Goal: Information Seeking & Learning: Check status

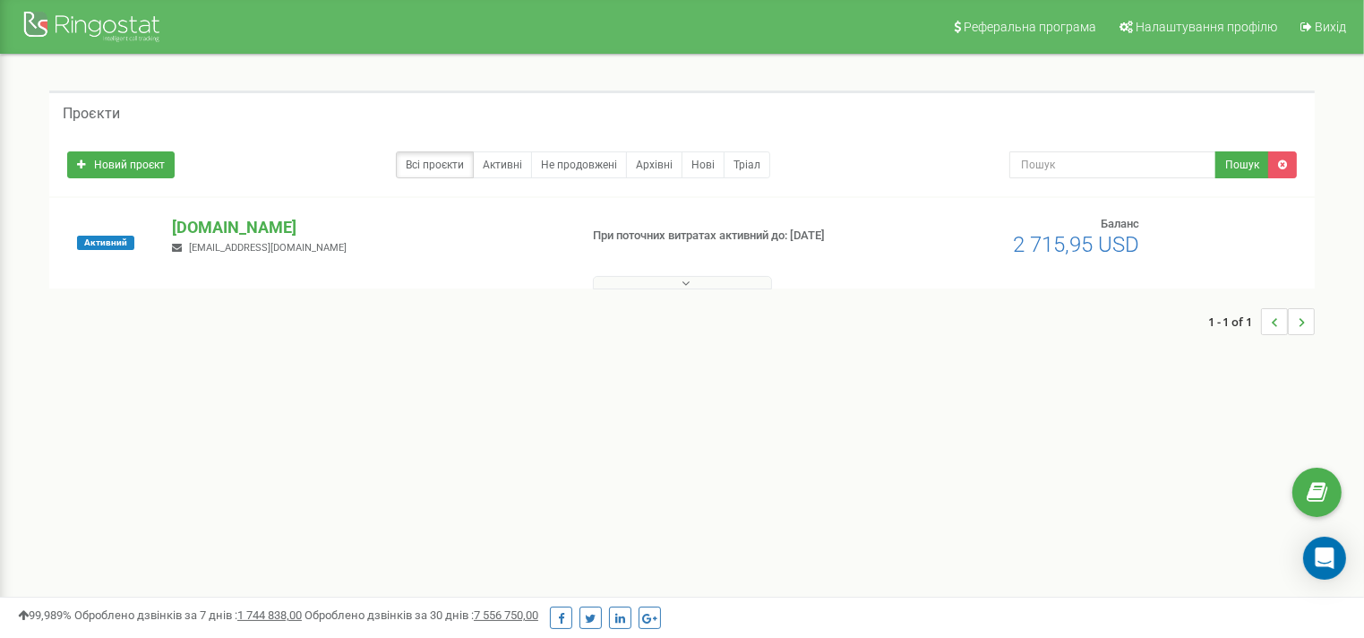
click at [268, 250] on div "[DOMAIN_NAME] [EMAIL_ADDRESS][DOMAIN_NAME]" at bounding box center [368, 235] width 419 height 39
click at [669, 279] on button at bounding box center [682, 282] width 179 height 13
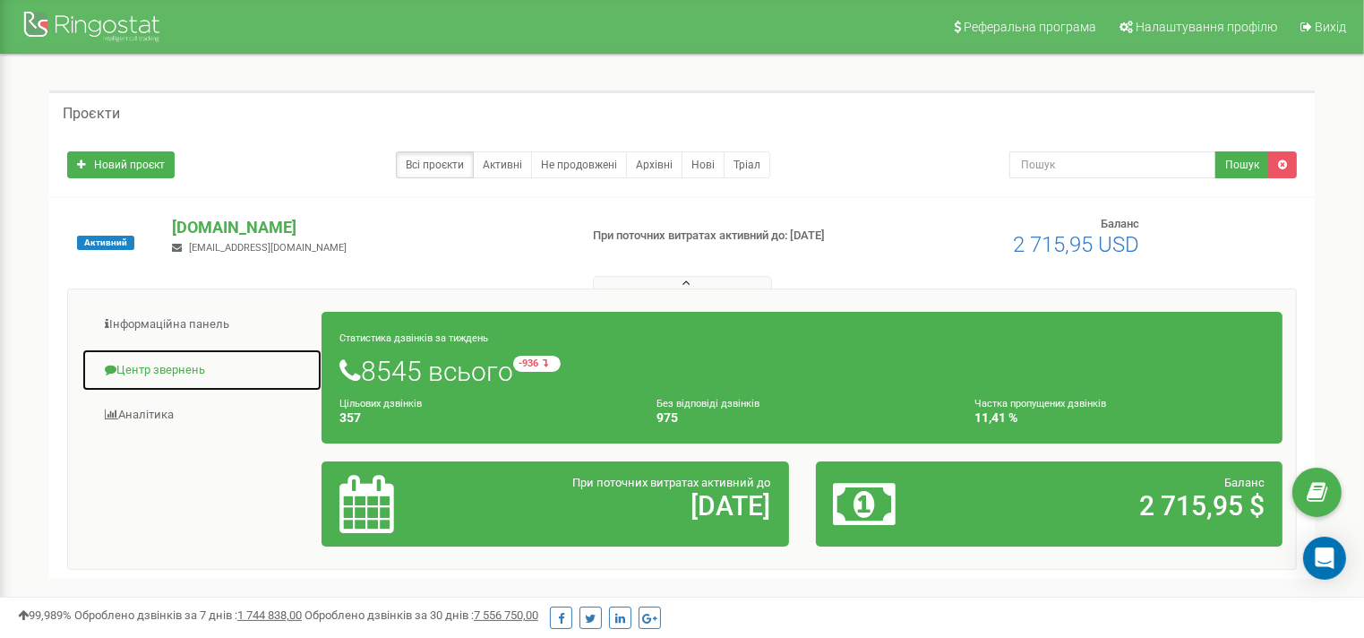
click at [182, 369] on link "Центр звернень" at bounding box center [201, 370] width 241 height 44
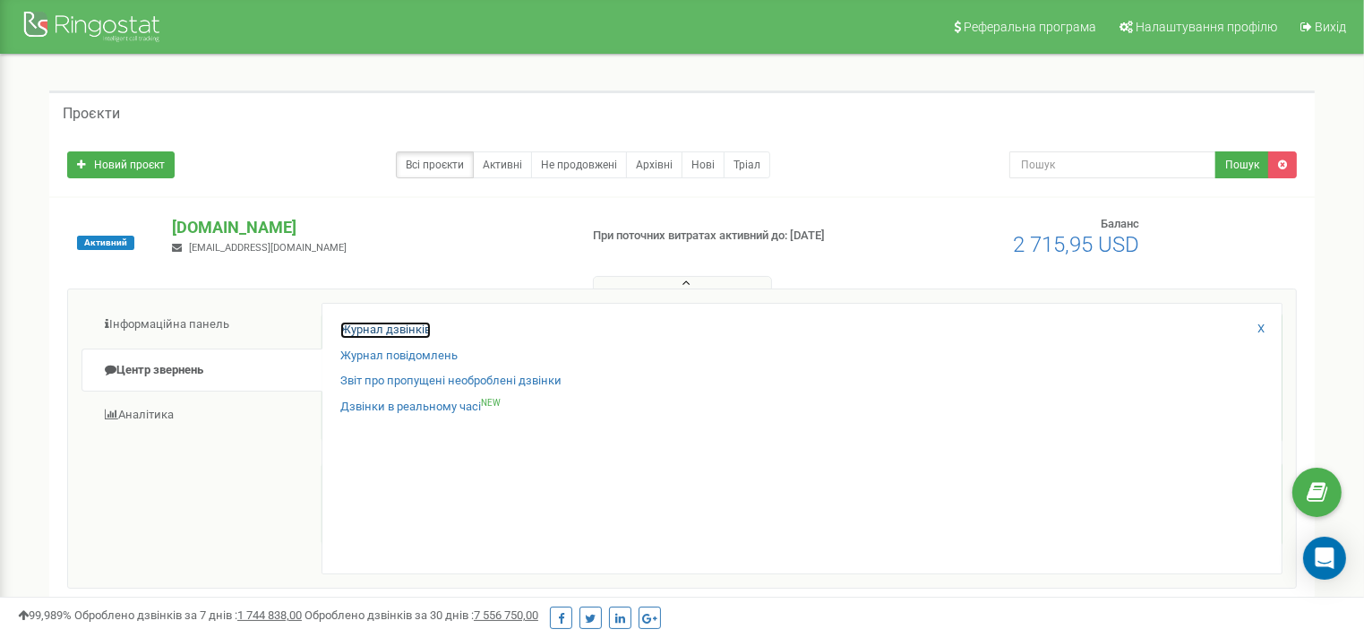
click at [404, 329] on link "Журнал дзвінків" at bounding box center [385, 329] width 90 height 17
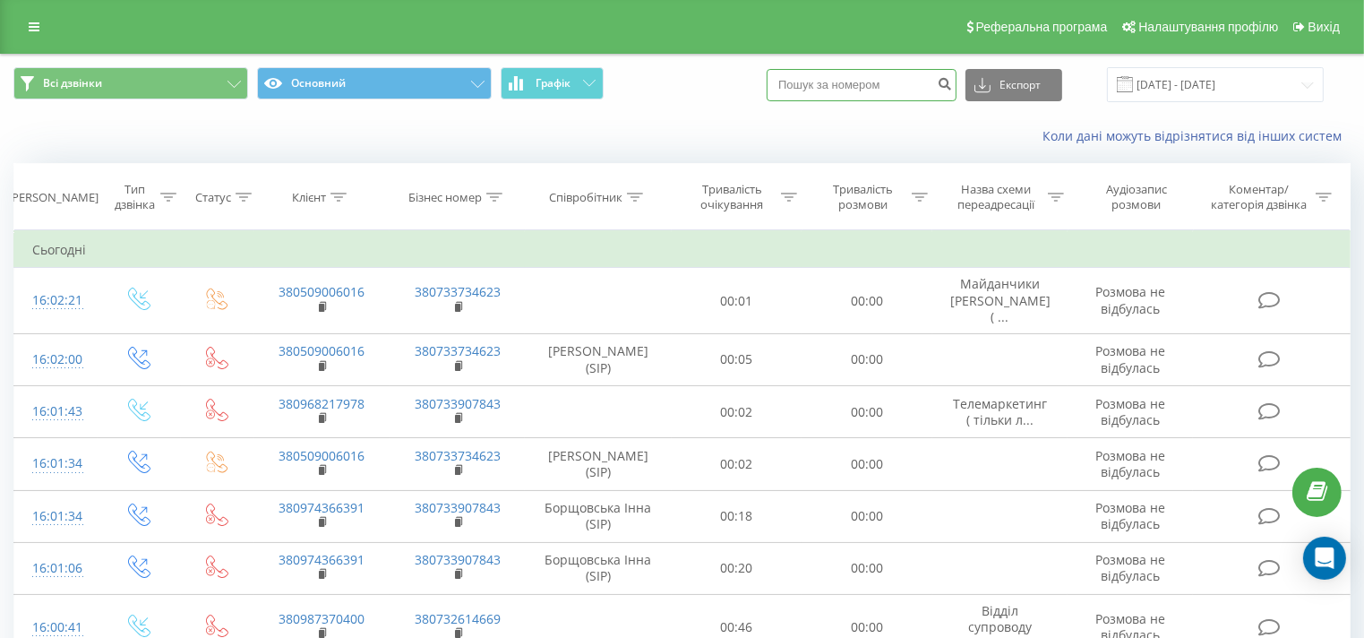
click at [874, 83] on input at bounding box center [862, 85] width 190 height 32
paste input "0638024163"
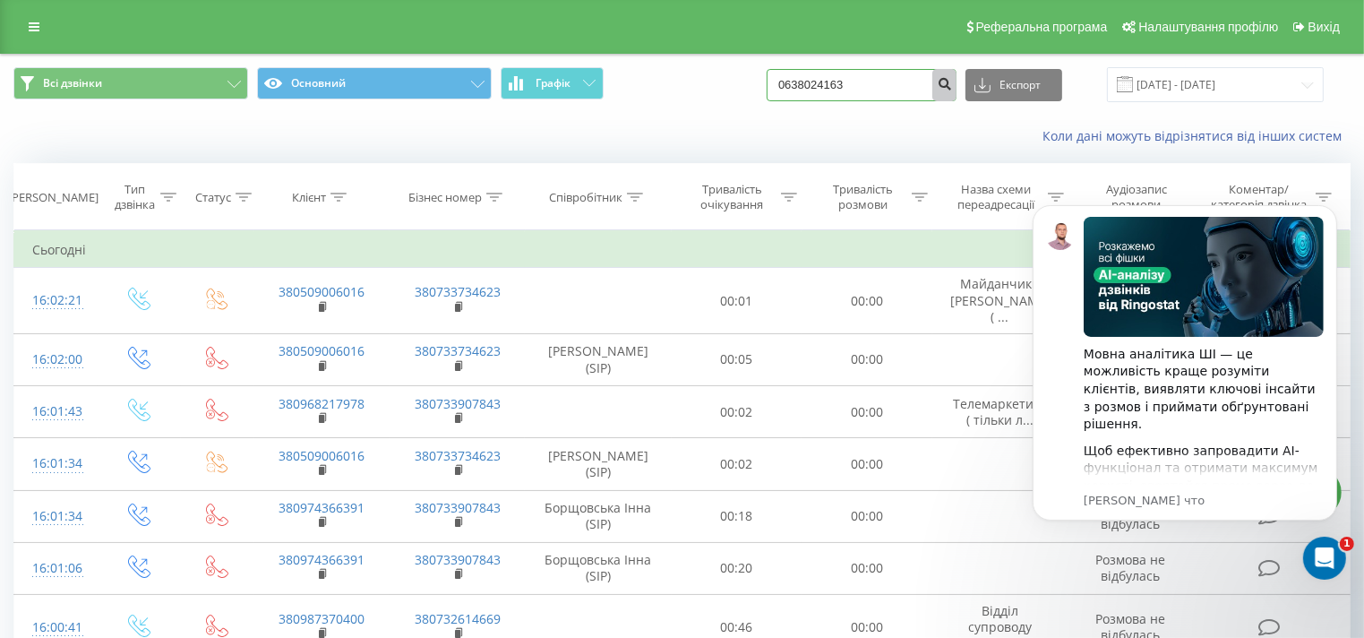
type input "0638024163"
click at [952, 76] on icon "submit" at bounding box center [944, 81] width 15 height 11
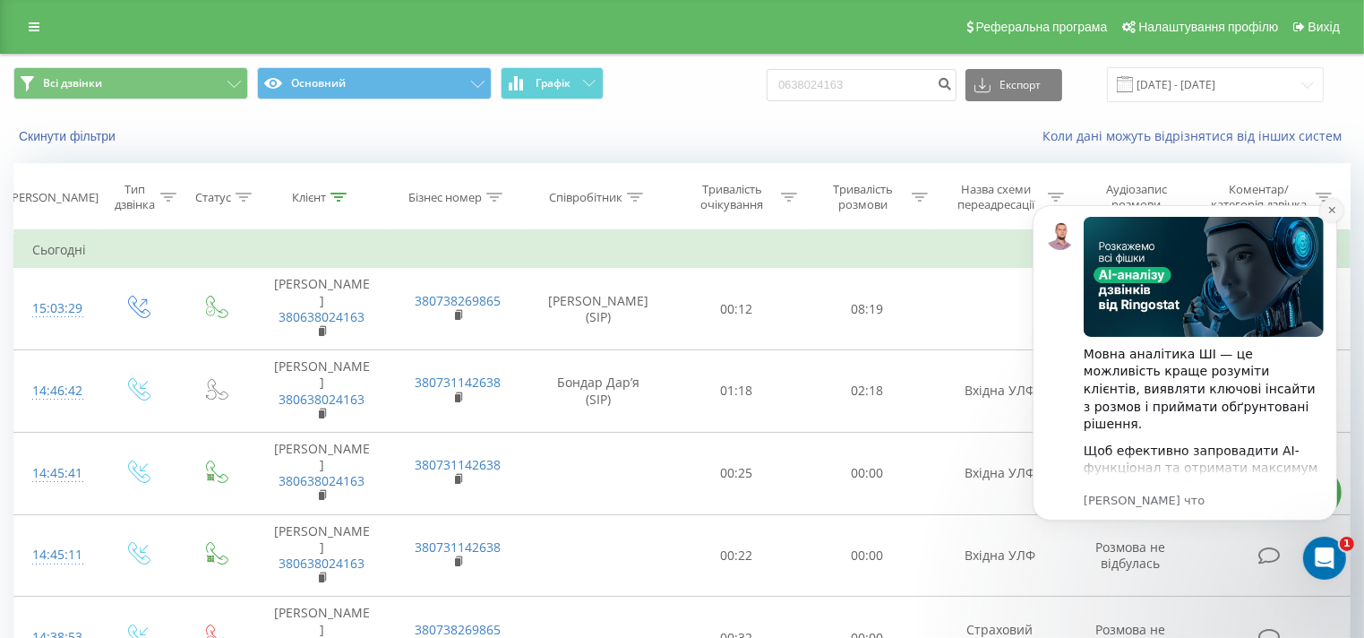
click at [1333, 213] on icon "Dismiss notification" at bounding box center [1331, 209] width 10 height 10
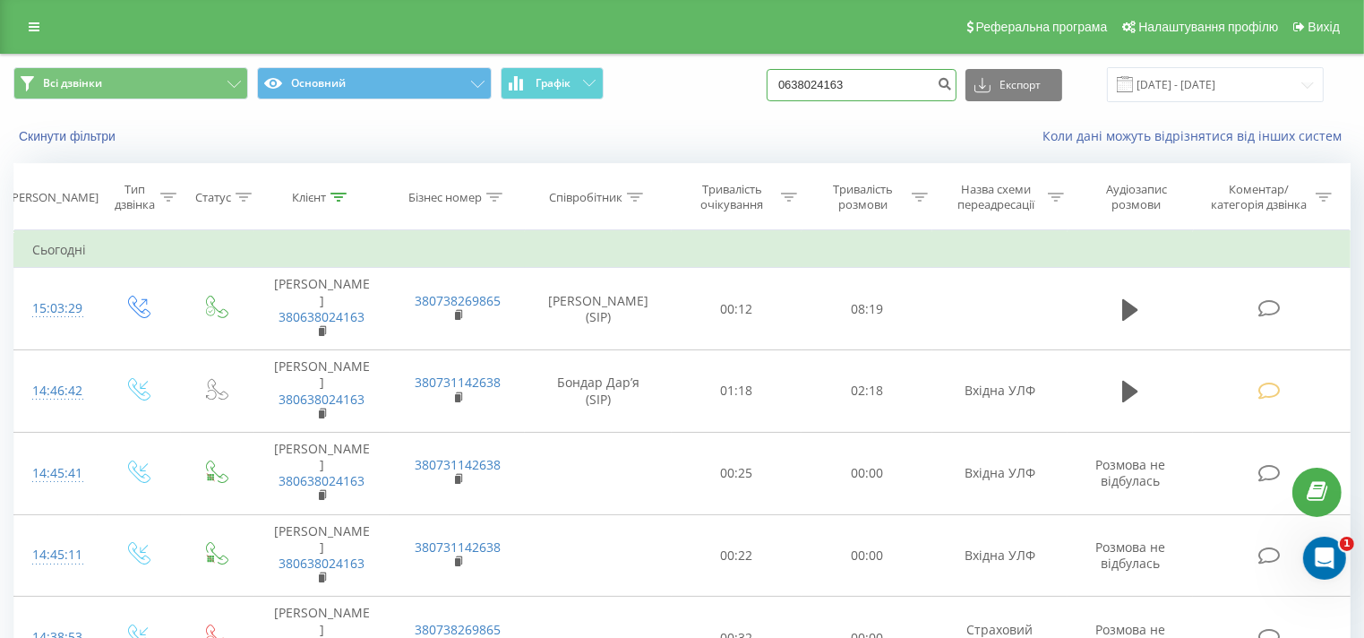
click at [878, 82] on input "0638024163" at bounding box center [862, 85] width 190 height 32
type input "0664726309"
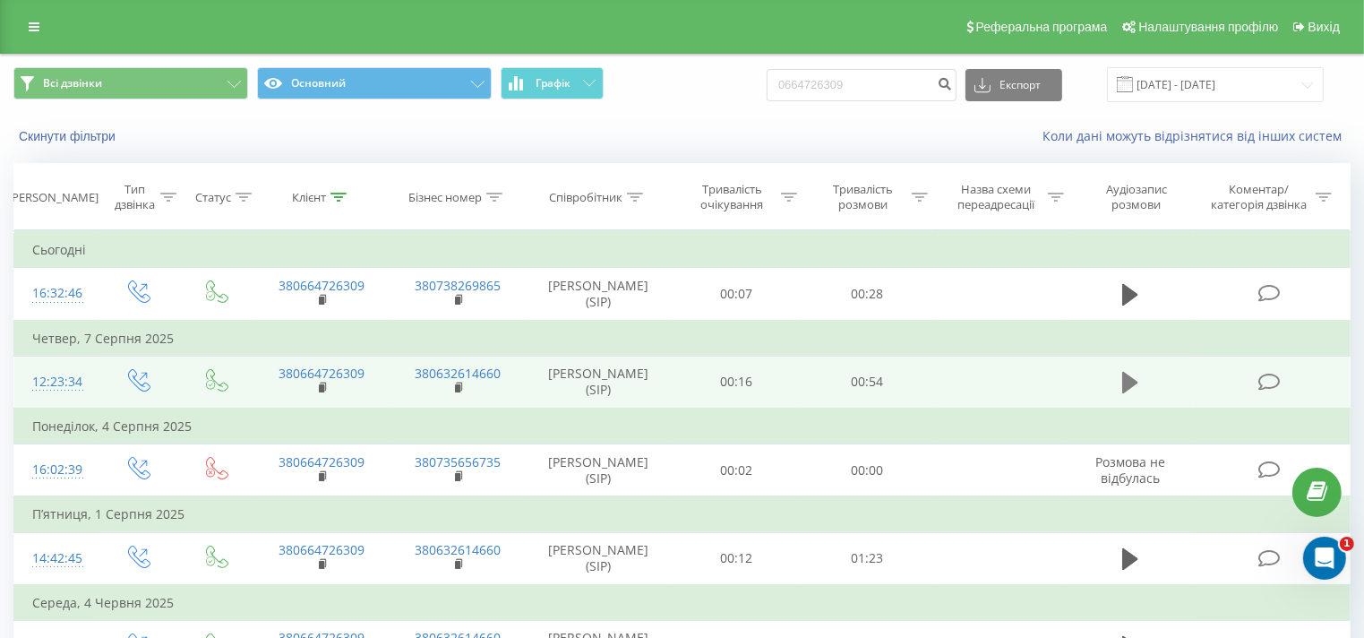
click at [1133, 378] on icon at bounding box center [1130, 382] width 16 height 21
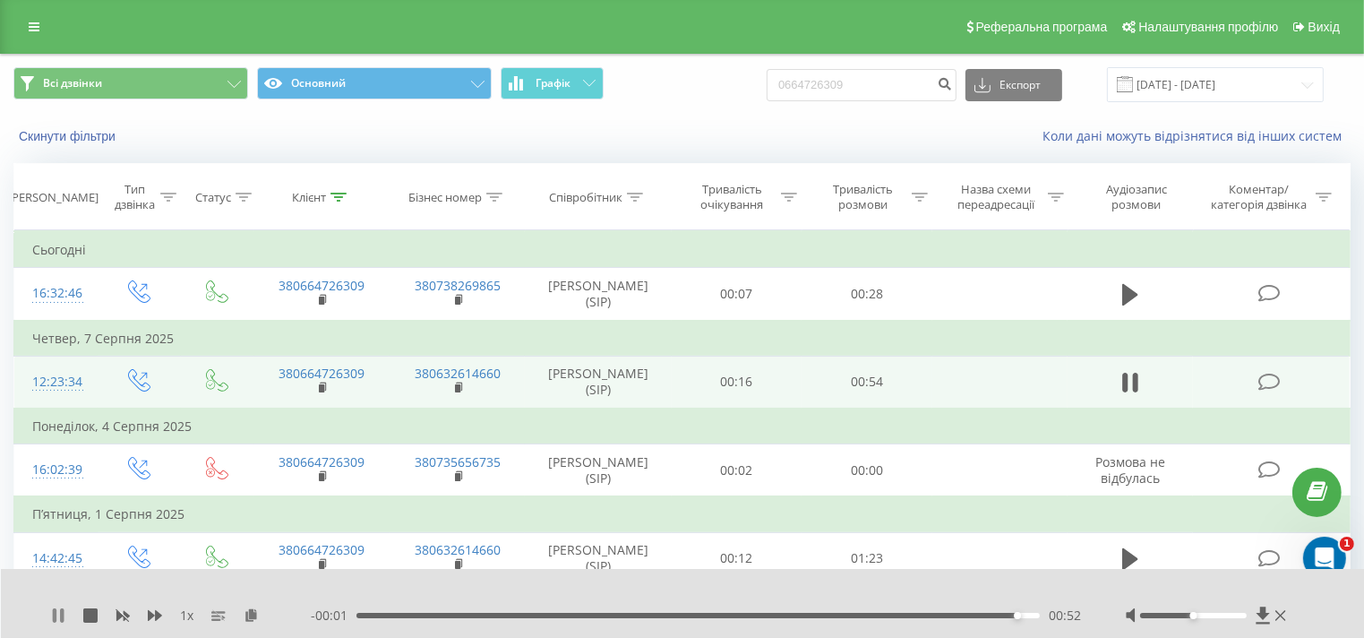
click at [60, 615] on icon at bounding box center [62, 615] width 4 height 14
click at [1334, 559] on div "Открыть службу сообщений Intercom" at bounding box center [1321, 555] width 59 height 59
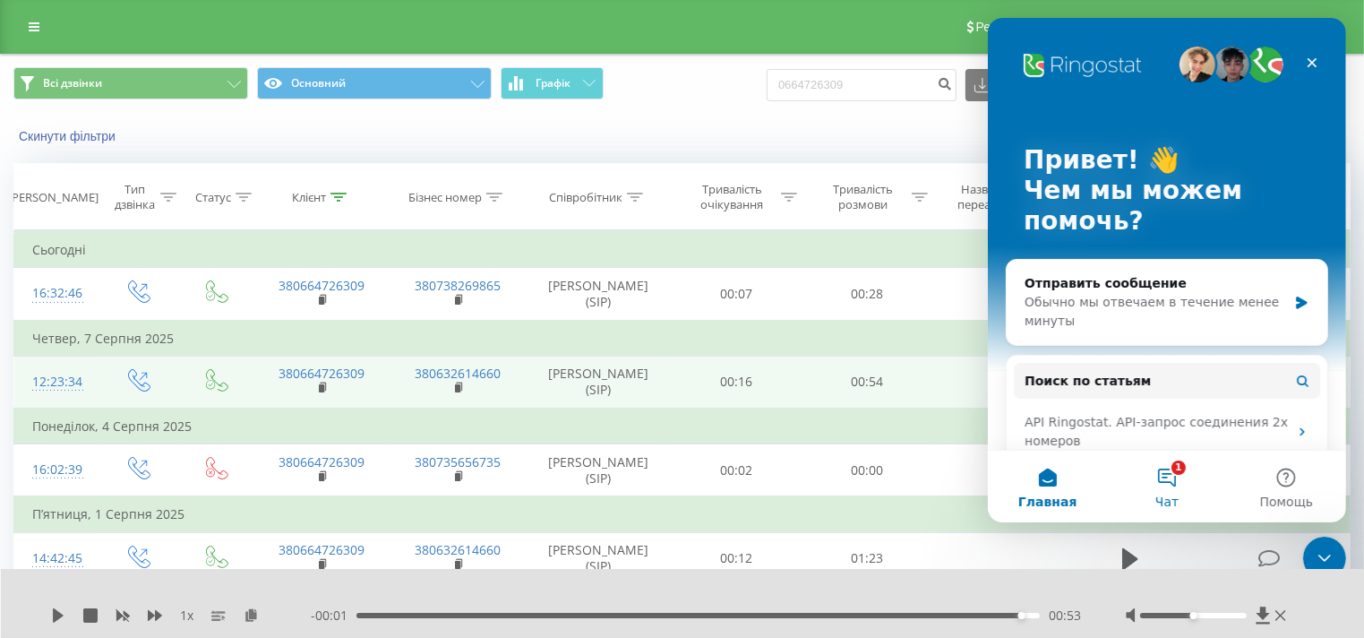
click at [1167, 497] on span "Чат" at bounding box center [1165, 501] width 23 height 13
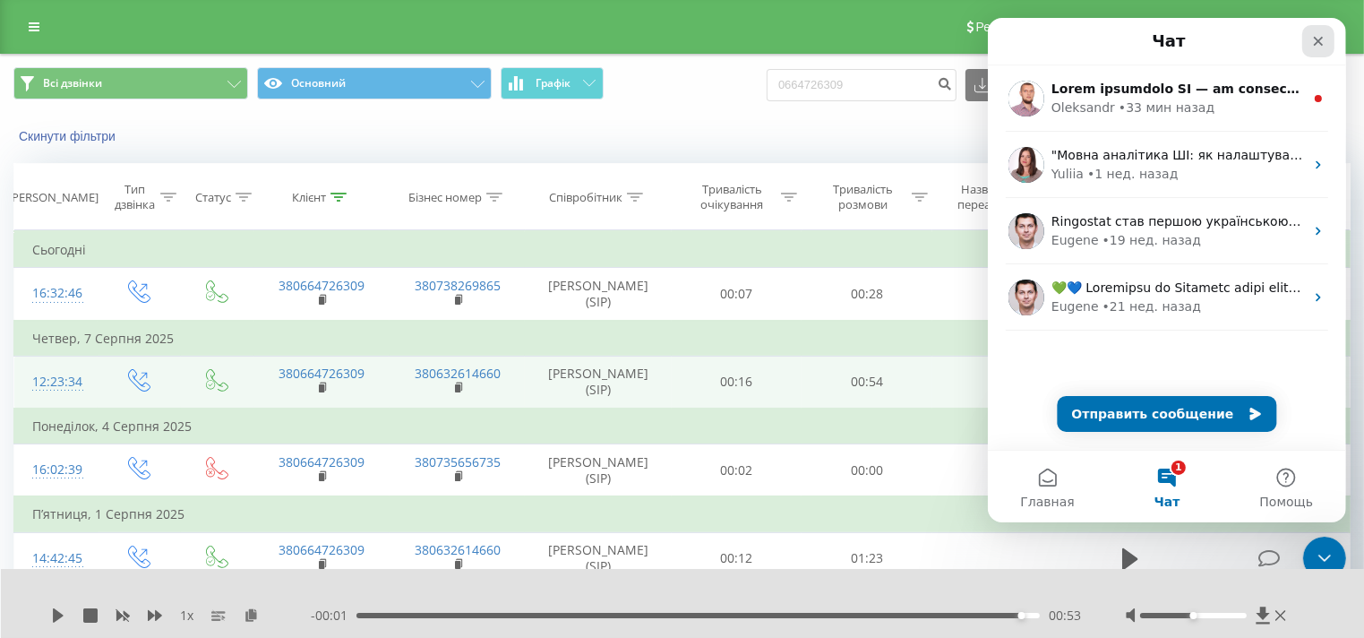
click at [1323, 42] on icon "Закрыть" at bounding box center [1317, 41] width 14 height 14
